Goal: Task Accomplishment & Management: Complete application form

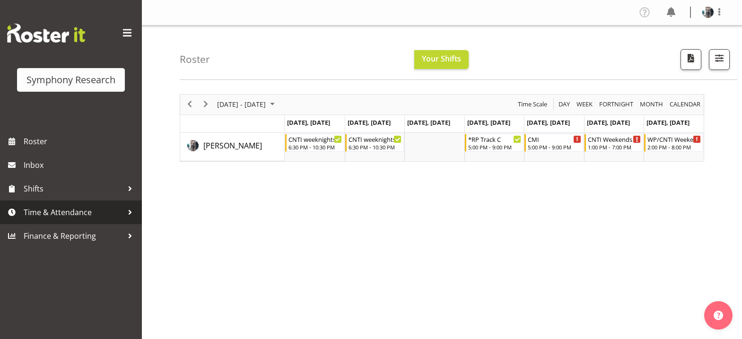
click at [43, 211] on span "Time & Attendance" at bounding box center [73, 212] width 99 height 14
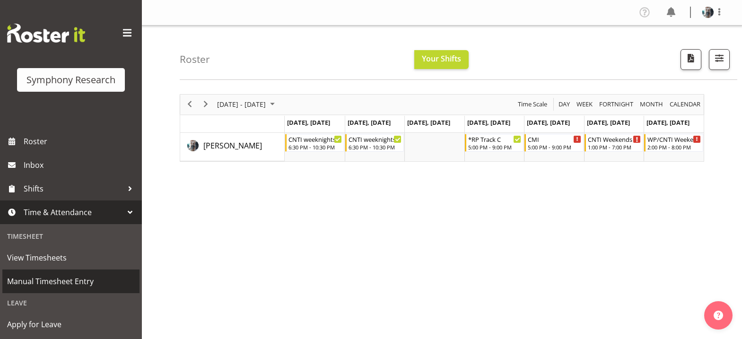
click at [68, 282] on span "Manual Timesheet Entry" at bounding box center [71, 281] width 128 height 14
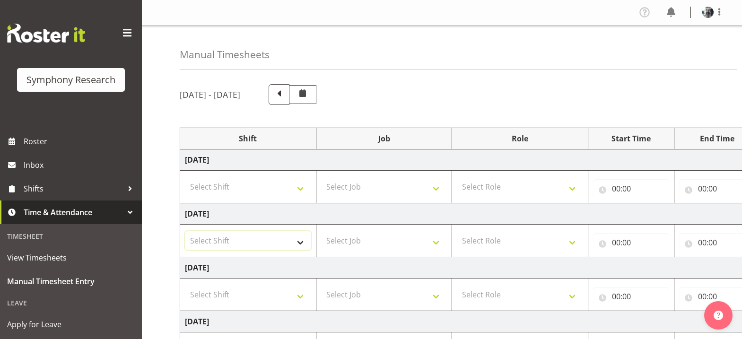
click at [301, 245] on select "Select Shift !!Weekend Residential (Roster IT Shift Label) *Business 9/10am ~ 4…" at bounding box center [248, 240] width 126 height 19
select select "56692"
click at [185, 231] on select "Select Shift !!Weekend Residential (Roster IT Shift Label) *Business 9/10am ~ 4…" at bounding box center [248, 240] width 126 height 19
click at [437, 241] on select "Select Job 550060 IF Admin 553492 World Poll Aus Wave 2 Main 2025 553493 World …" at bounding box center [384, 240] width 126 height 19
select select "10499"
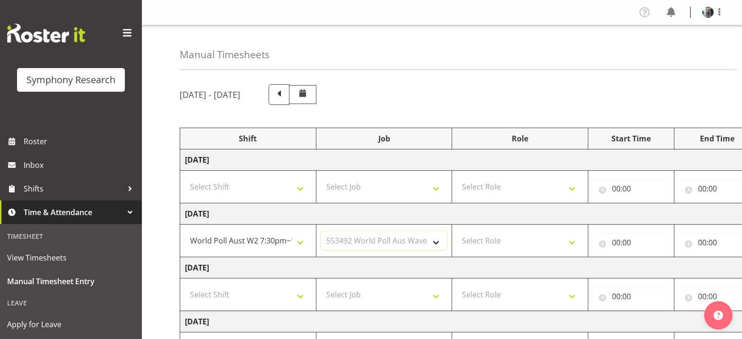
click at [321, 231] on select "Select Job 550060 IF Admin 553492 World Poll Aus Wave 2 Main 2025 553493 World …" at bounding box center [384, 240] width 126 height 19
click at [573, 243] on select "Select Role Briefing Interviewing" at bounding box center [520, 240] width 126 height 19
select select "47"
click at [457, 231] on select "Select Role Briefing Interviewing" at bounding box center [520, 240] width 126 height 19
click at [616, 245] on input "00:00" at bounding box center [631, 242] width 76 height 19
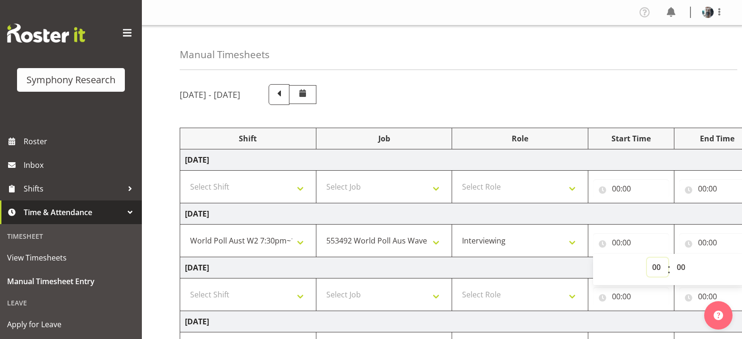
click at [659, 269] on select "00 01 02 03 04 05 06 07 08 09 10 11 12 13 14 15 16 17 18 19 20 21 22 23" at bounding box center [657, 267] width 21 height 19
select select "19"
click at [647, 258] on select "00 01 02 03 04 05 06 07 08 09 10 11 12 13 14 15 16 17 18 19 20 21 22 23" at bounding box center [657, 267] width 21 height 19
type input "19:00"
click at [679, 269] on select "00 01 02 03 04 05 06 07 08 09 10 11 12 13 14 15 16 17 18 19 20 21 22 23 24 25 2…" at bounding box center [682, 267] width 21 height 19
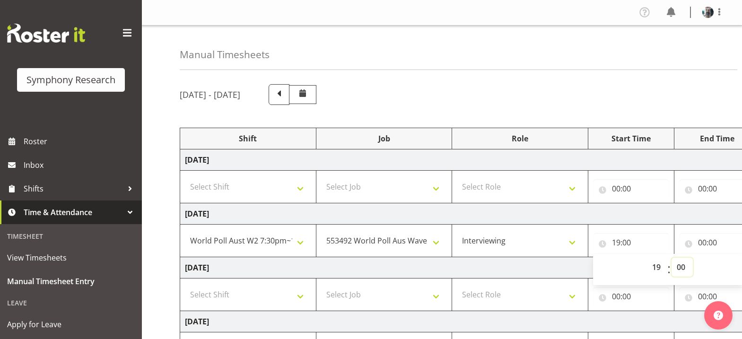
select select "54"
click at [704, 245] on input "00:00" at bounding box center [717, 242] width 76 height 19
type input "19:54"
click at [704, 245] on input "00:00" at bounding box center [717, 242] width 76 height 19
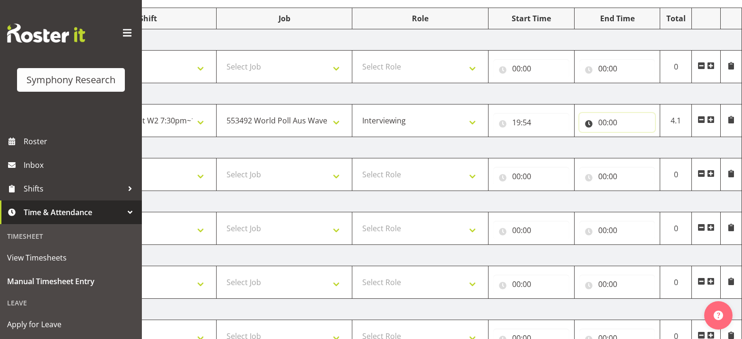
scroll to position [106, 0]
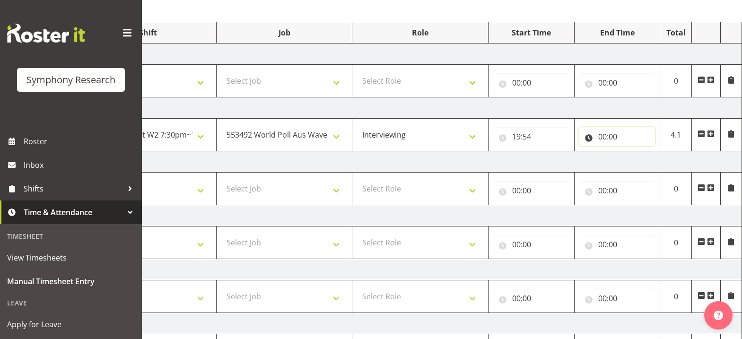
click at [601, 136] on input "00:00" at bounding box center [617, 136] width 76 height 19
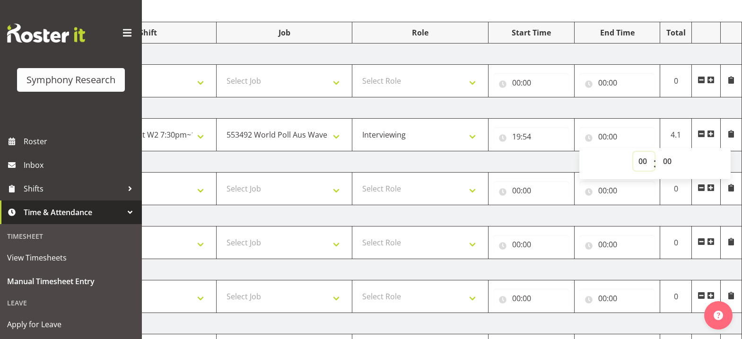
click at [643, 164] on select "00 01 02 03 04 05 06 07 08 09 10 11 12 13 14 15 16 17 18 19 20 21 22 23" at bounding box center [643, 161] width 21 height 19
select select "23"
click at [668, 162] on select "00 01 02 03 04 05 06 07 08 09 10 11 12 13 14 15 16 17 18 19 20 21 22 23 24 25 2…" at bounding box center [668, 161] width 21 height 19
type input "23:00"
select select "30"
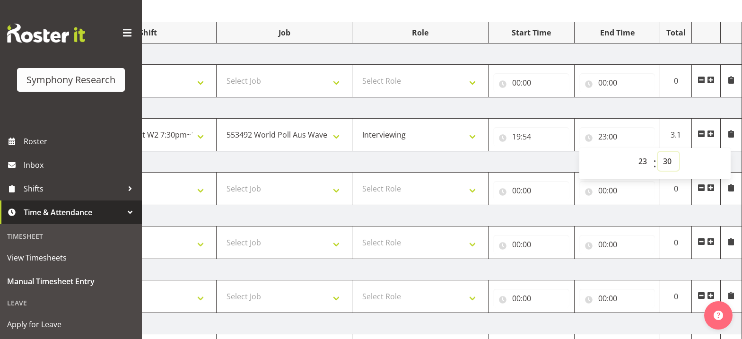
type input "23:30"
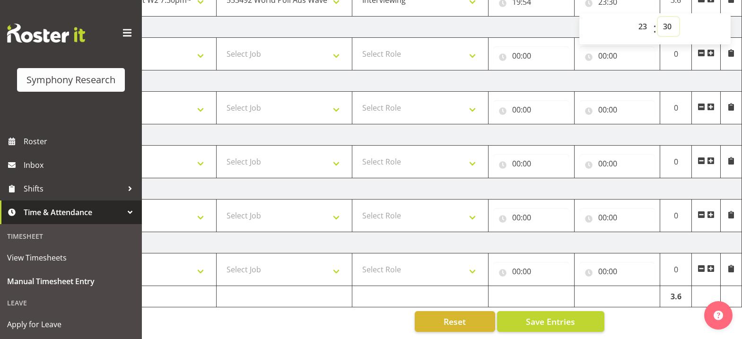
scroll to position [248, 0]
click at [569, 316] on span "Save Entries" at bounding box center [550, 322] width 49 height 12
